Goal: Book appointment/travel/reservation

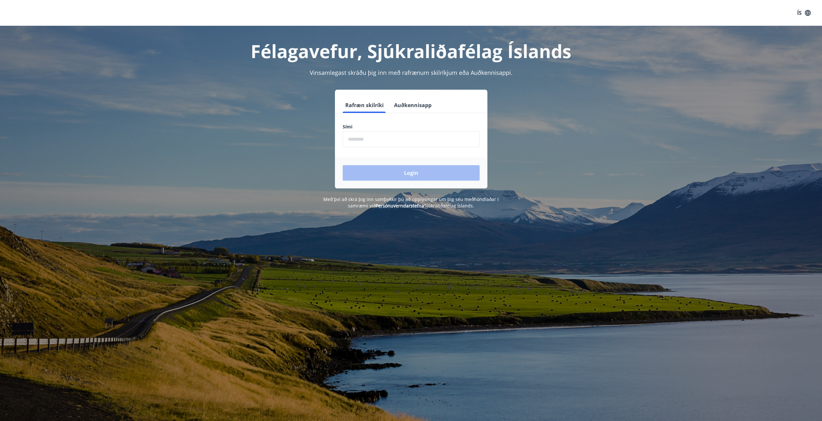
click at [371, 141] on input "phone" at bounding box center [411, 139] width 137 height 16
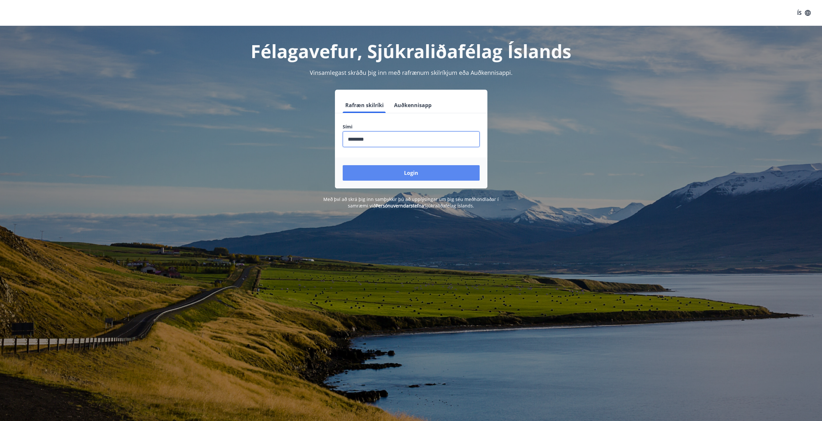
type input "********"
click at [393, 173] on button "Login" at bounding box center [411, 173] width 137 height 16
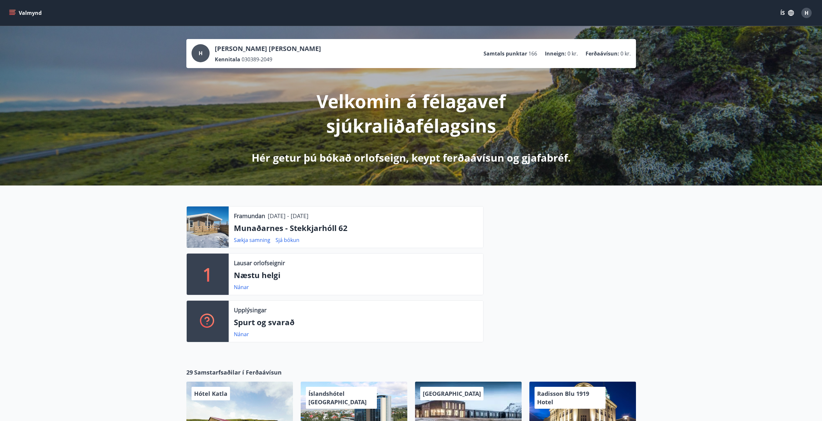
click at [13, 12] on icon "menu" at bounding box center [12, 11] width 6 height 1
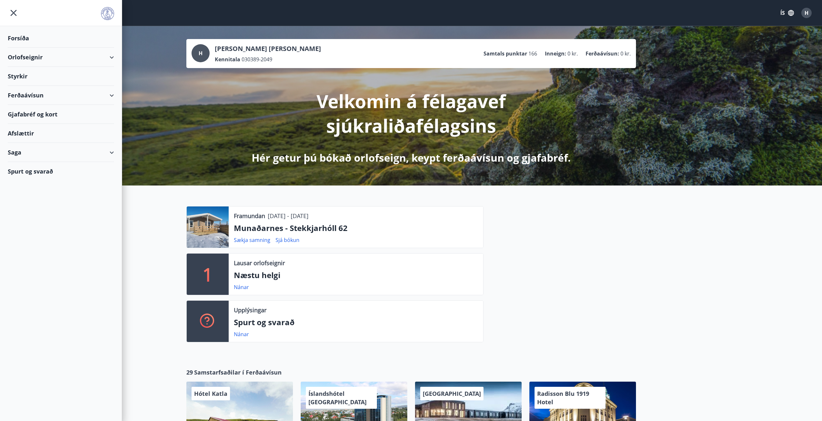
click at [110, 57] on div "Orlofseignir" at bounding box center [61, 57] width 106 height 19
click at [32, 73] on div "Framboð" at bounding box center [61, 74] width 96 height 14
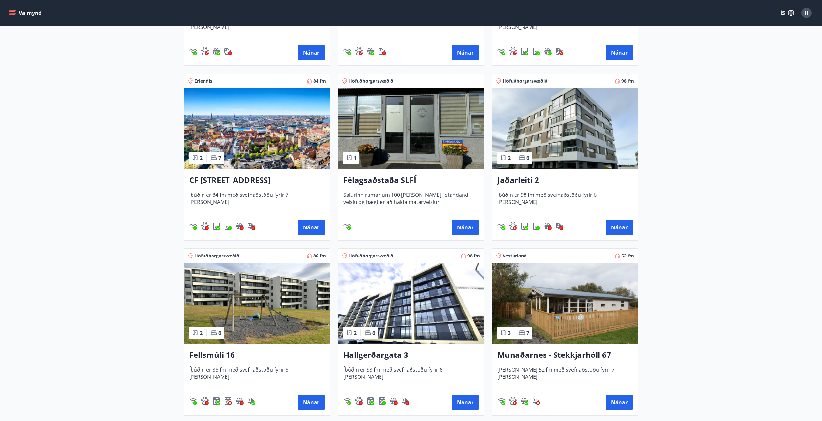
scroll to position [258, 0]
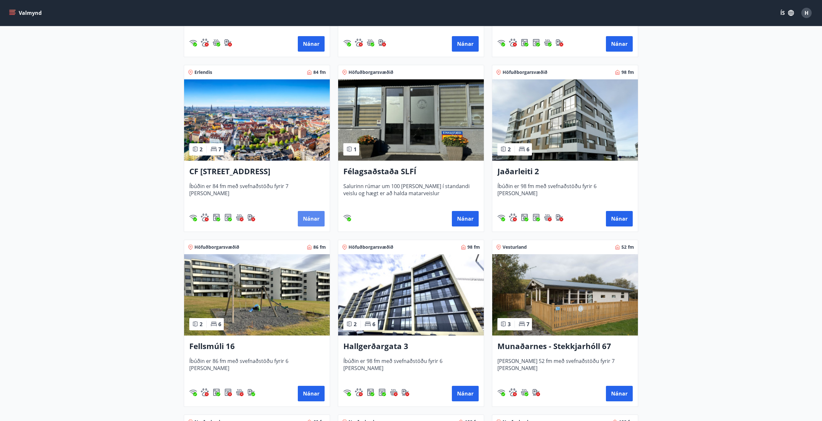
click at [315, 219] on button "Nánar" at bounding box center [311, 219] width 27 height 16
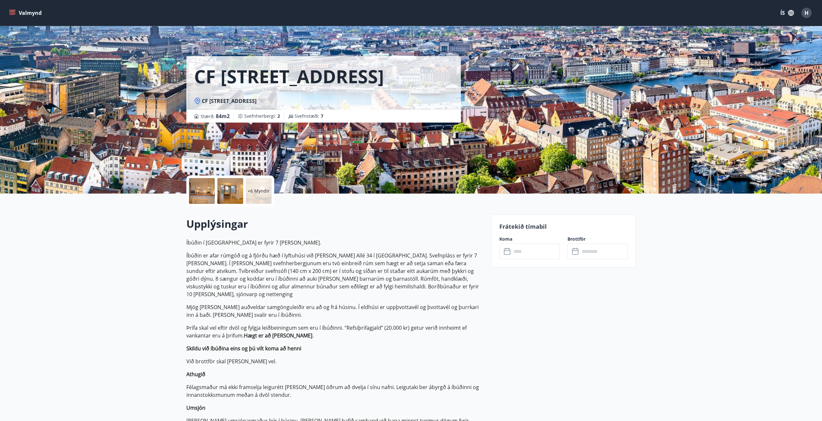
click at [505, 253] on icon at bounding box center [508, 252] width 8 height 8
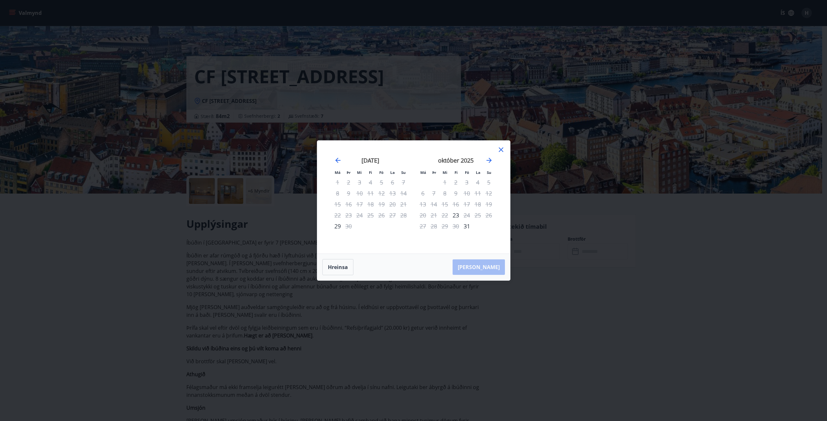
click at [489, 156] on div "október 2025" at bounding box center [455, 163] width 77 height 28
click at [489, 159] on icon "Move forward to switch to the next month." at bounding box center [488, 160] width 5 height 5
click at [489, 160] on icon "Move forward to switch to the next month." at bounding box center [489, 161] width 8 height 8
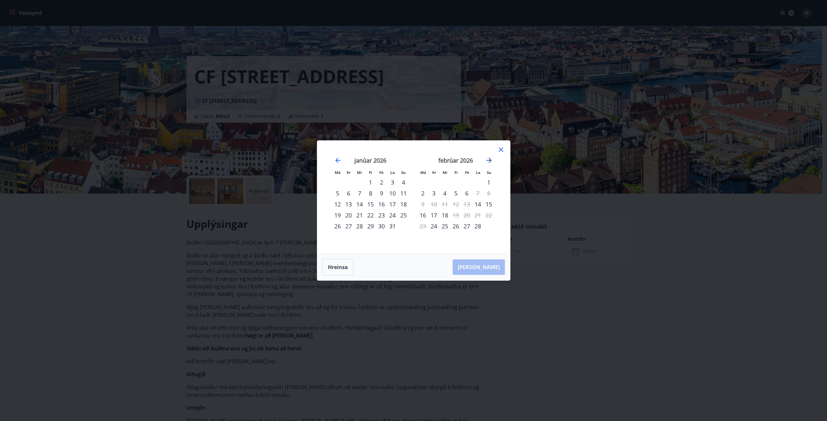
click at [489, 160] on icon "Move forward to switch to the next month." at bounding box center [489, 161] width 8 height 8
click at [489, 161] on icon "Move forward to switch to the next month." at bounding box center [488, 160] width 5 height 5
click at [491, 159] on icon "Move forward to switch to the next month." at bounding box center [489, 161] width 8 height 8
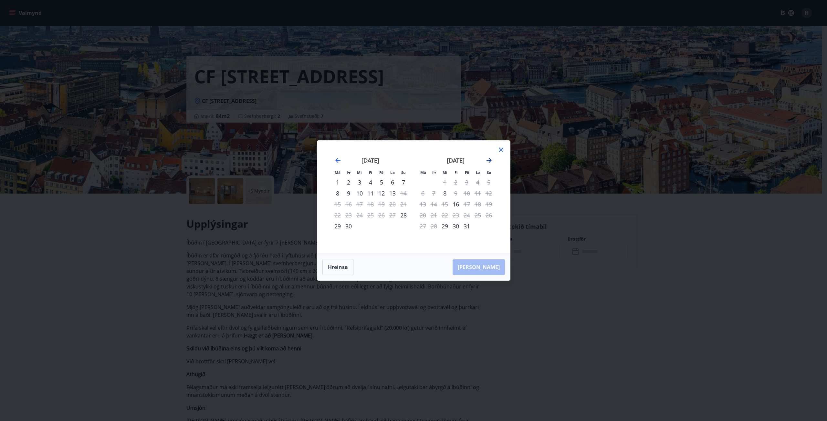
click at [491, 159] on icon "Move forward to switch to the next month." at bounding box center [489, 161] width 8 height 8
click at [500, 149] on icon at bounding box center [501, 150] width 8 height 8
